Goal: Transaction & Acquisition: Purchase product/service

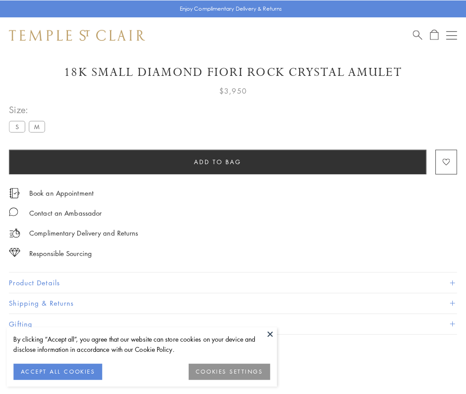
scroll to position [18, 0]
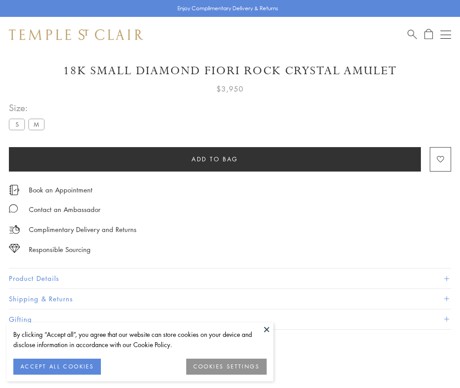
click at [214, 159] on span "Add to bag" at bounding box center [214, 159] width 47 height 10
